Goal: Task Accomplishment & Management: Use online tool/utility

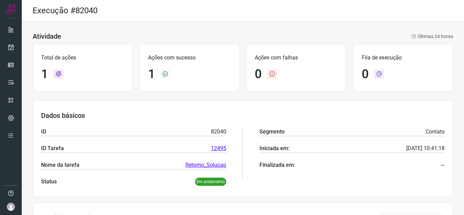
scroll to position [50, 0]
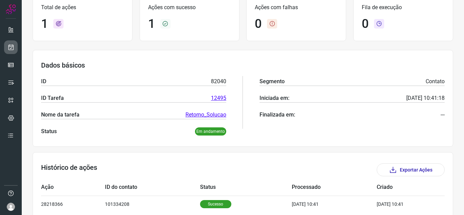
click at [10, 44] on icon at bounding box center [10, 47] width 7 height 7
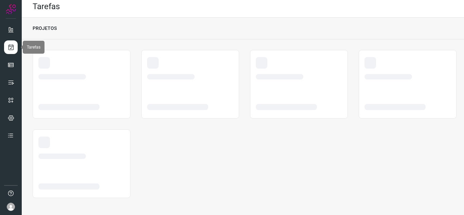
scroll to position [4, 0]
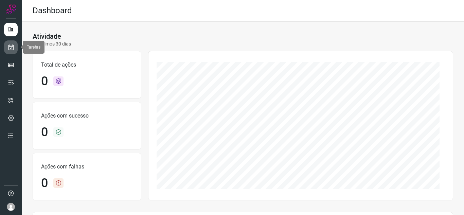
click at [8, 43] on link at bounding box center [11, 47] width 14 height 14
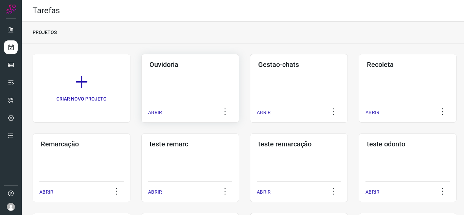
click at [155, 114] on p "ABRIR" at bounding box center [155, 112] width 14 height 7
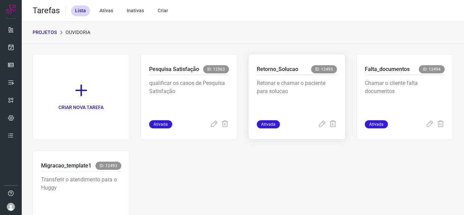
click at [356, 129] on div "Retorno_Solucao ID: 12495 Retonar e chamar o paciente para solucao Ativada" at bounding box center [404, 97] width 97 height 86
click at [318, 125] on icon at bounding box center [322, 124] width 8 height 8
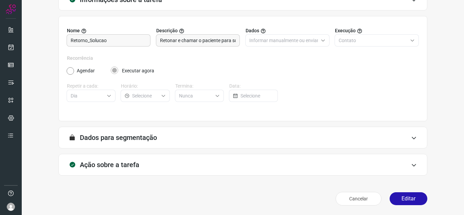
scroll to position [50, 0]
click at [407, 199] on button "Editar" at bounding box center [409, 198] width 38 height 13
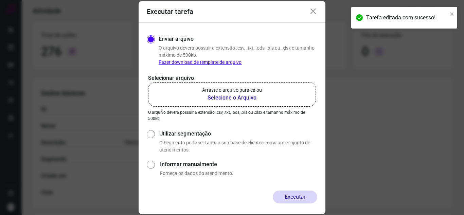
click at [223, 91] on p "Arraste o arquivo para cá ou" at bounding box center [232, 90] width 60 height 7
click at [0, 0] on input "Arraste o arquivo para cá ou Selecione o Arquivo" at bounding box center [0, 0] width 0 height 0
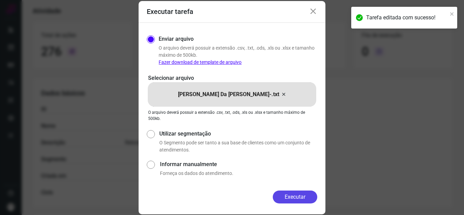
click at [296, 199] on button "Executar" at bounding box center [295, 197] width 45 height 13
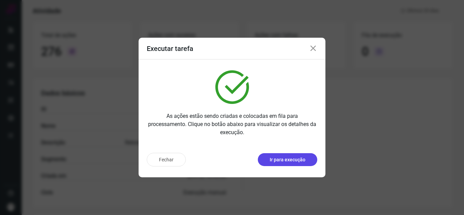
click at [295, 157] on p "Ir para execução" at bounding box center [288, 159] width 36 height 7
